Goal: Information Seeking & Learning: Learn about a topic

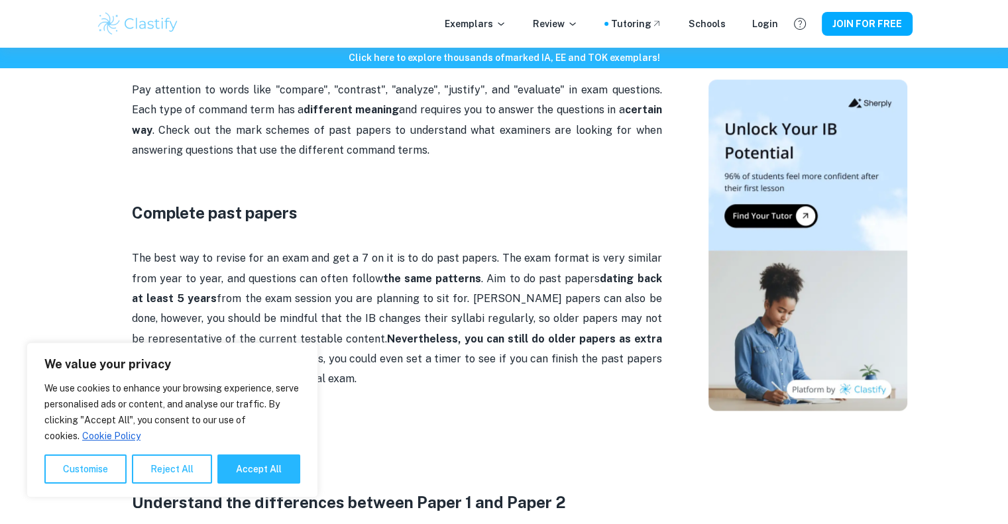
scroll to position [1590, 0]
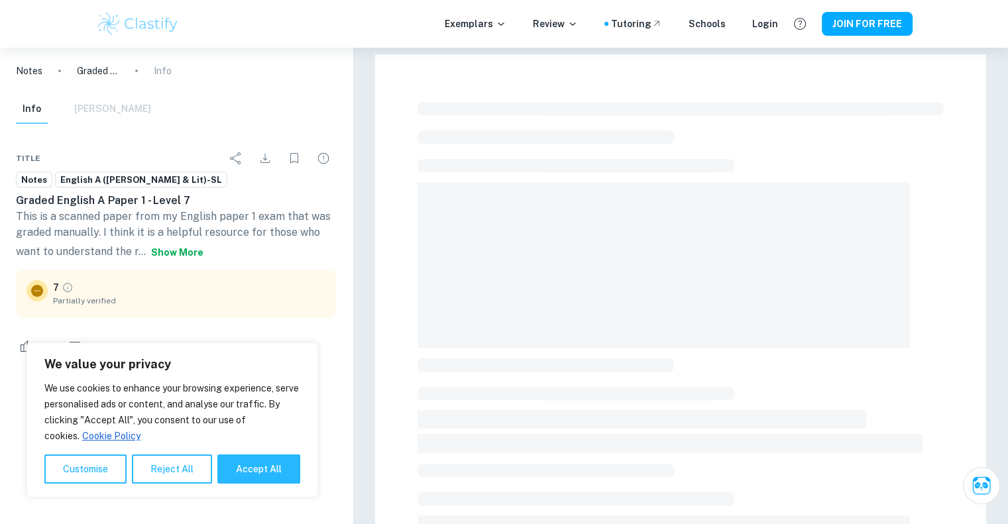
click at [186, 254] on button "Show more" at bounding box center [177, 253] width 63 height 24
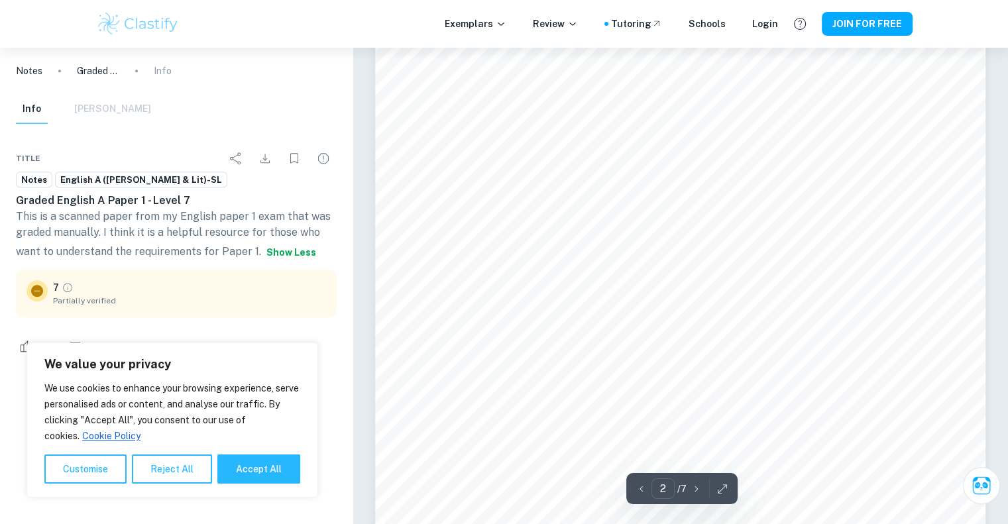
scroll to position [1259, 0]
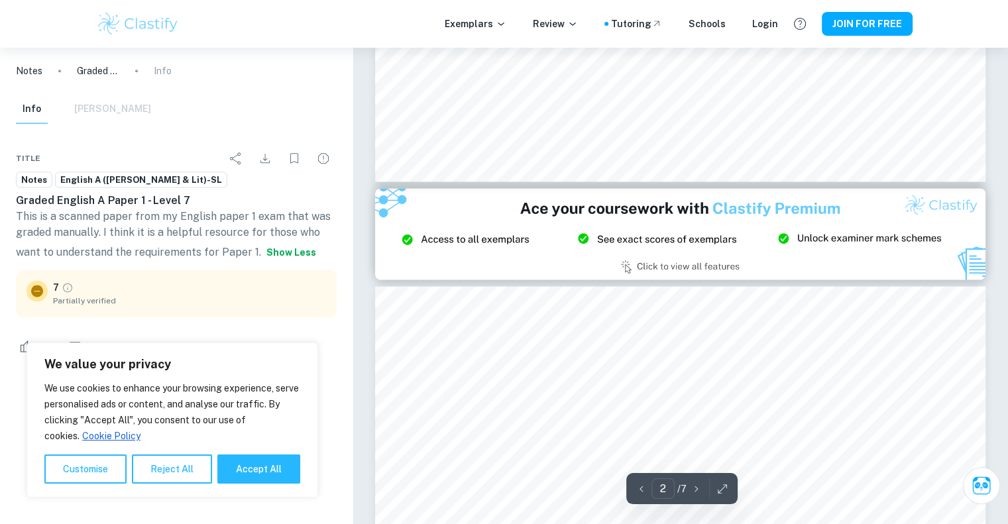
type input "3"
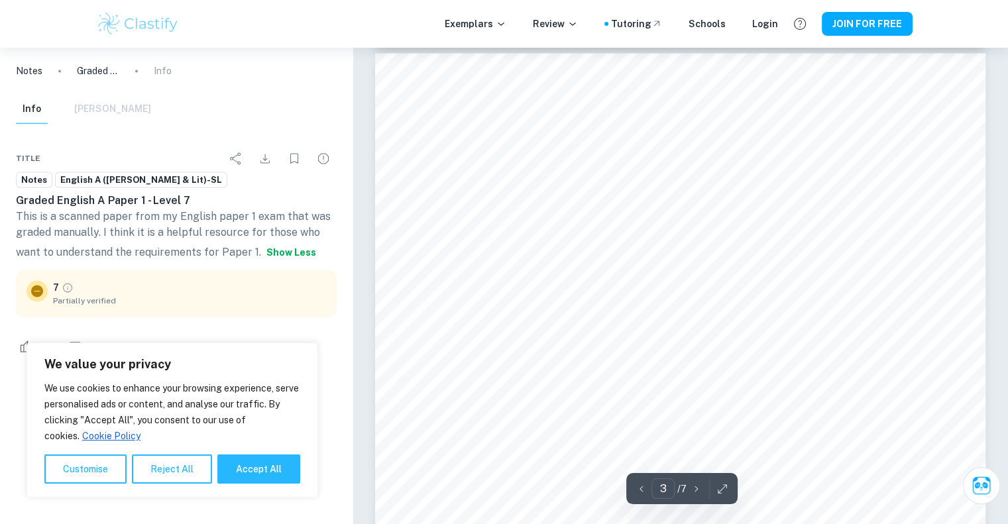
scroll to position [1988, 0]
